Goal: Task Accomplishment & Management: Manage account settings

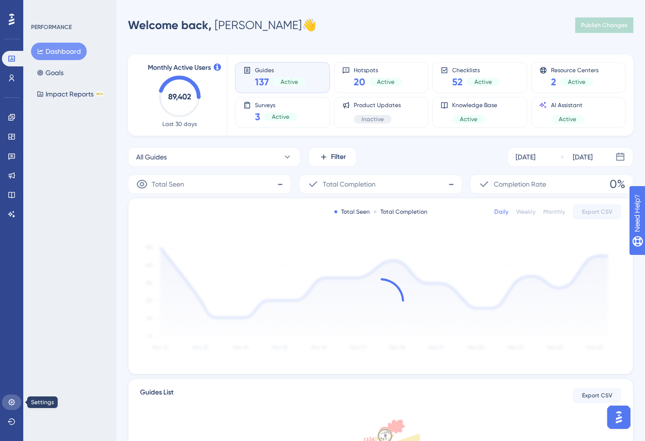
click at [11, 402] on icon at bounding box center [11, 402] width 6 height 6
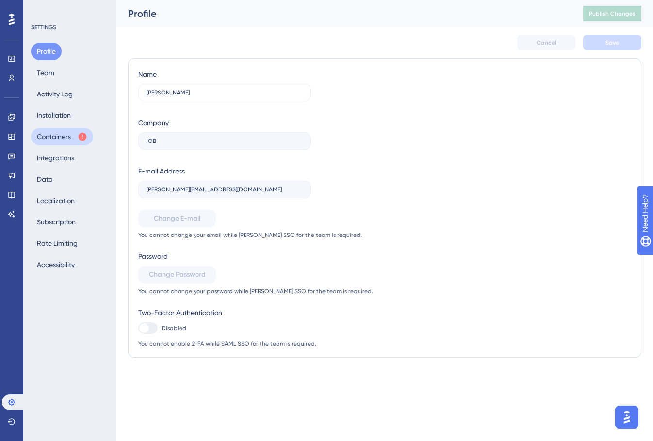
click at [53, 132] on button "Containers" at bounding box center [62, 136] width 62 height 17
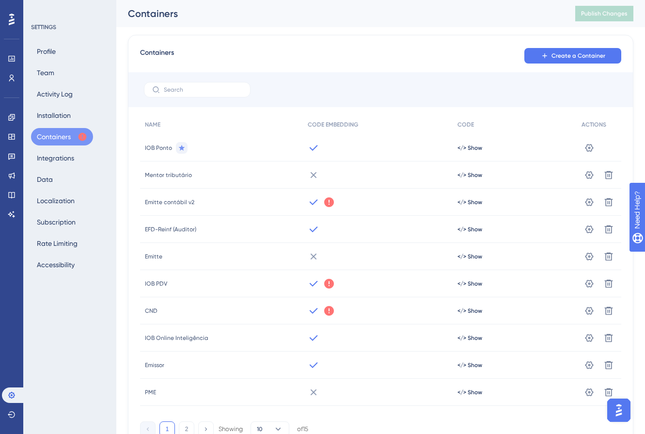
click at [328, 201] on icon at bounding box center [329, 202] width 10 height 10
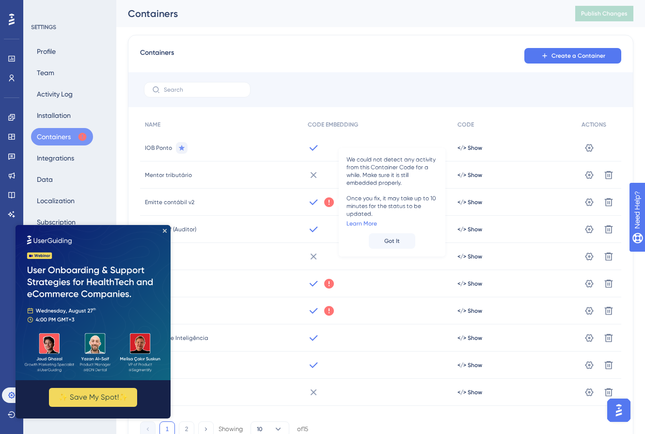
click at [386, 202] on span "We could not detect any activity from this Container Code for a while. Make sur…" at bounding box center [392, 187] width 91 height 62
drag, startPoint x: 347, startPoint y: 159, endPoint x: 385, endPoint y: 190, distance: 49.4
click at [385, 190] on span "We could not detect any activity from this Container Code for a while. Make sur…" at bounding box center [392, 187] width 91 height 62
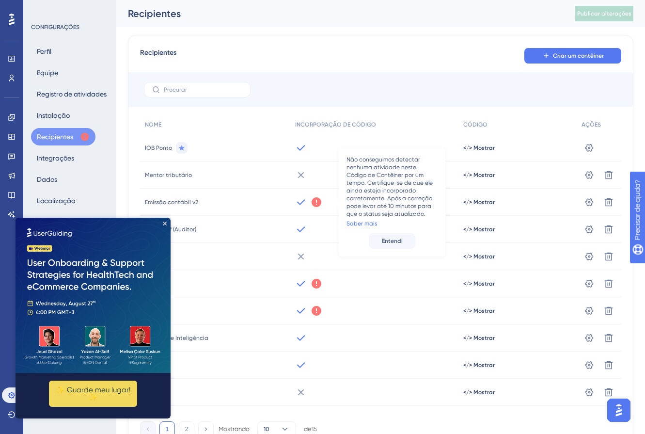
drag, startPoint x: 385, startPoint y: 190, endPoint x: 359, endPoint y: 186, distance: 26.4
click at [359, 186] on span "Não conseguimos detectar nenhuma atividade neste Código de Contêiner por um tem…" at bounding box center [392, 187] width 91 height 62
click at [395, 242] on font "Entendi" at bounding box center [392, 241] width 21 height 7
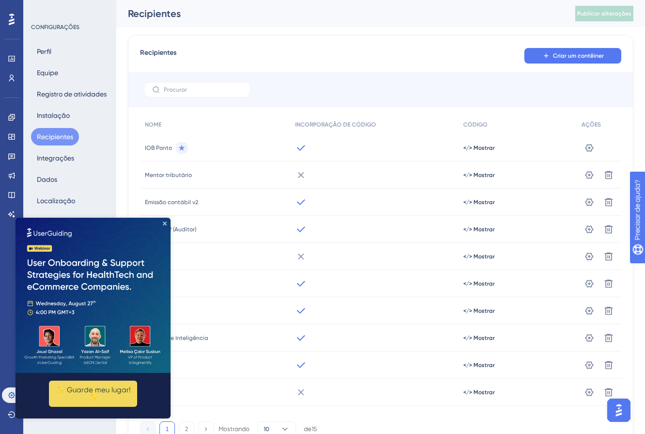
click at [394, 16] on div "Recipientes" at bounding box center [339, 14] width 423 height 14
click at [165, 224] on icon "Fechar visualização" at bounding box center [165, 224] width 4 height 4
